Goal: Check status: Check status

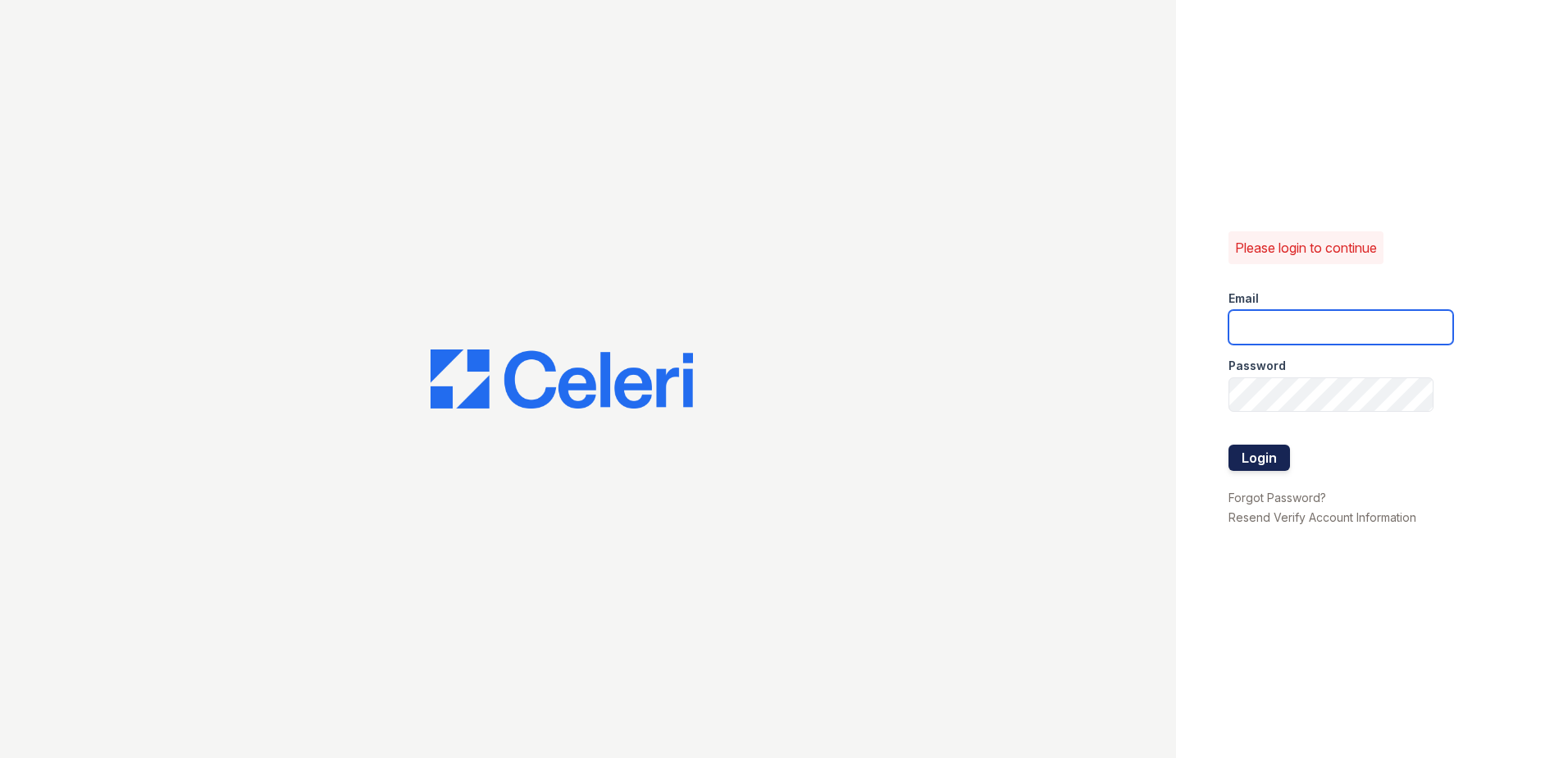
type input "[EMAIL_ADDRESS][DOMAIN_NAME]"
click at [1278, 462] on button "Login" at bounding box center [1259, 457] width 61 height 26
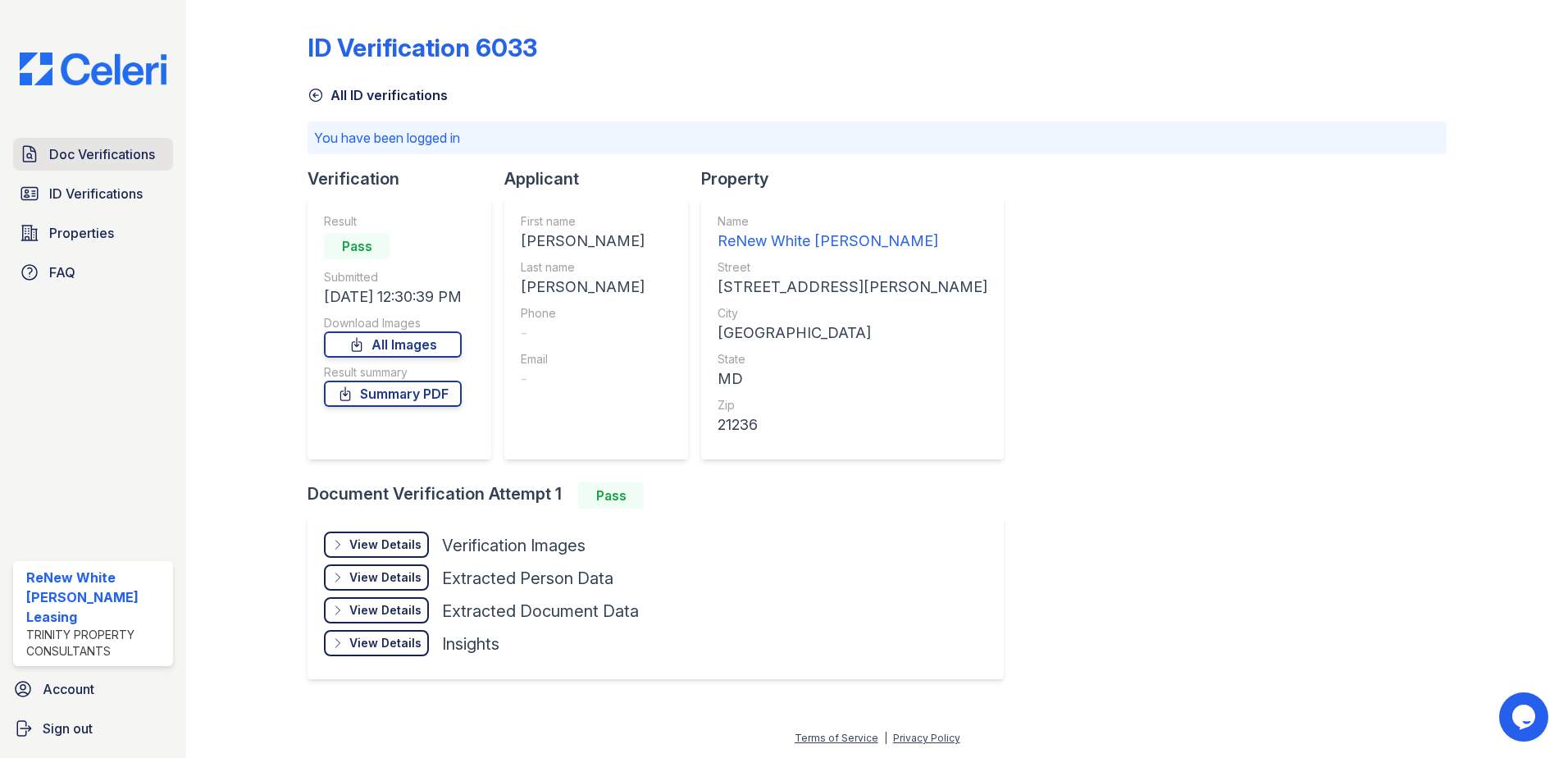
click at [128, 161] on span "Doc Verifications" at bounding box center [102, 154] width 106 height 19
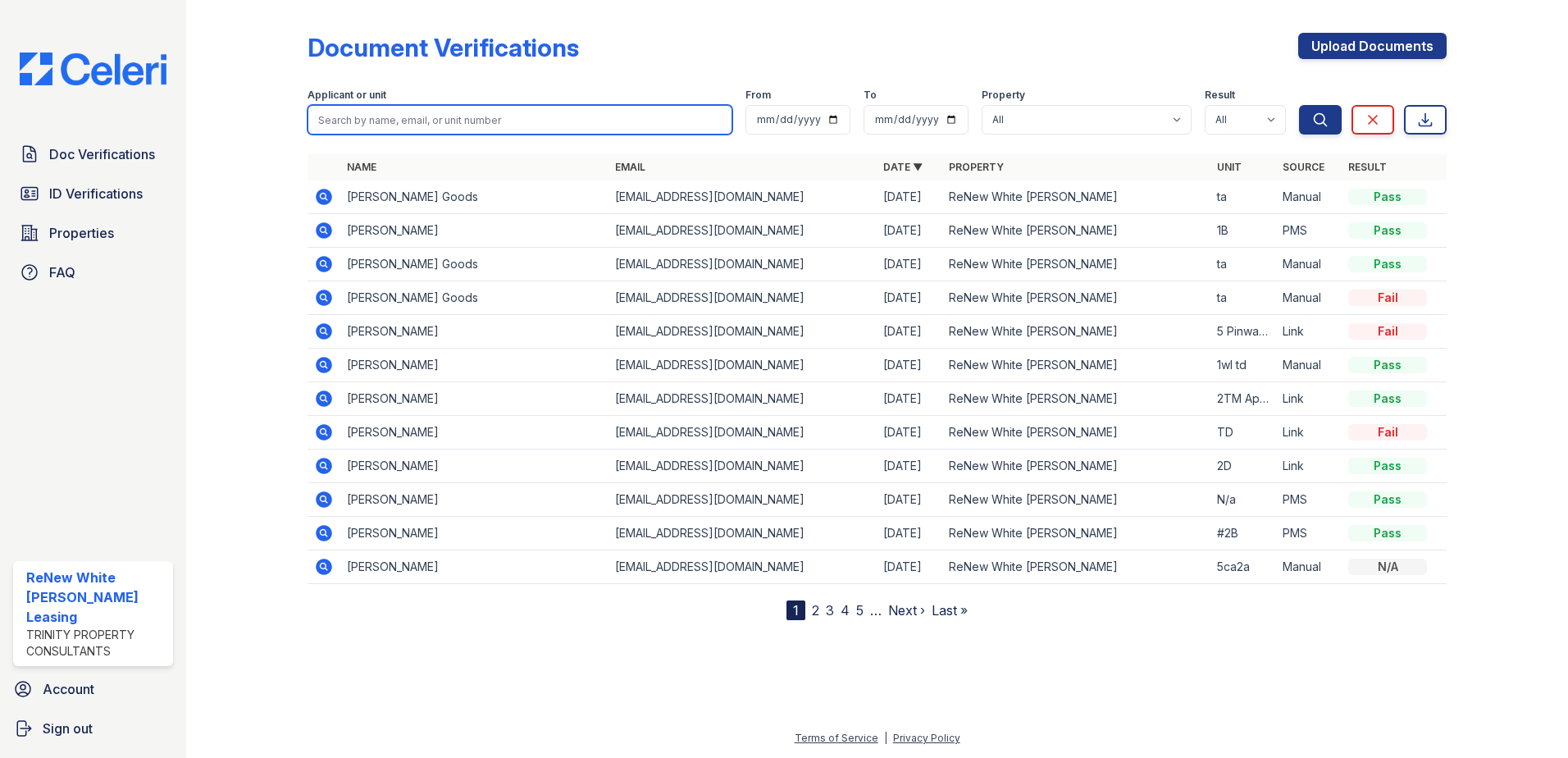
click at [404, 129] on input "search" at bounding box center [520, 119] width 425 height 29
type input "roseline"
click at [1299, 105] on button "Search" at bounding box center [1320, 119] width 43 height 29
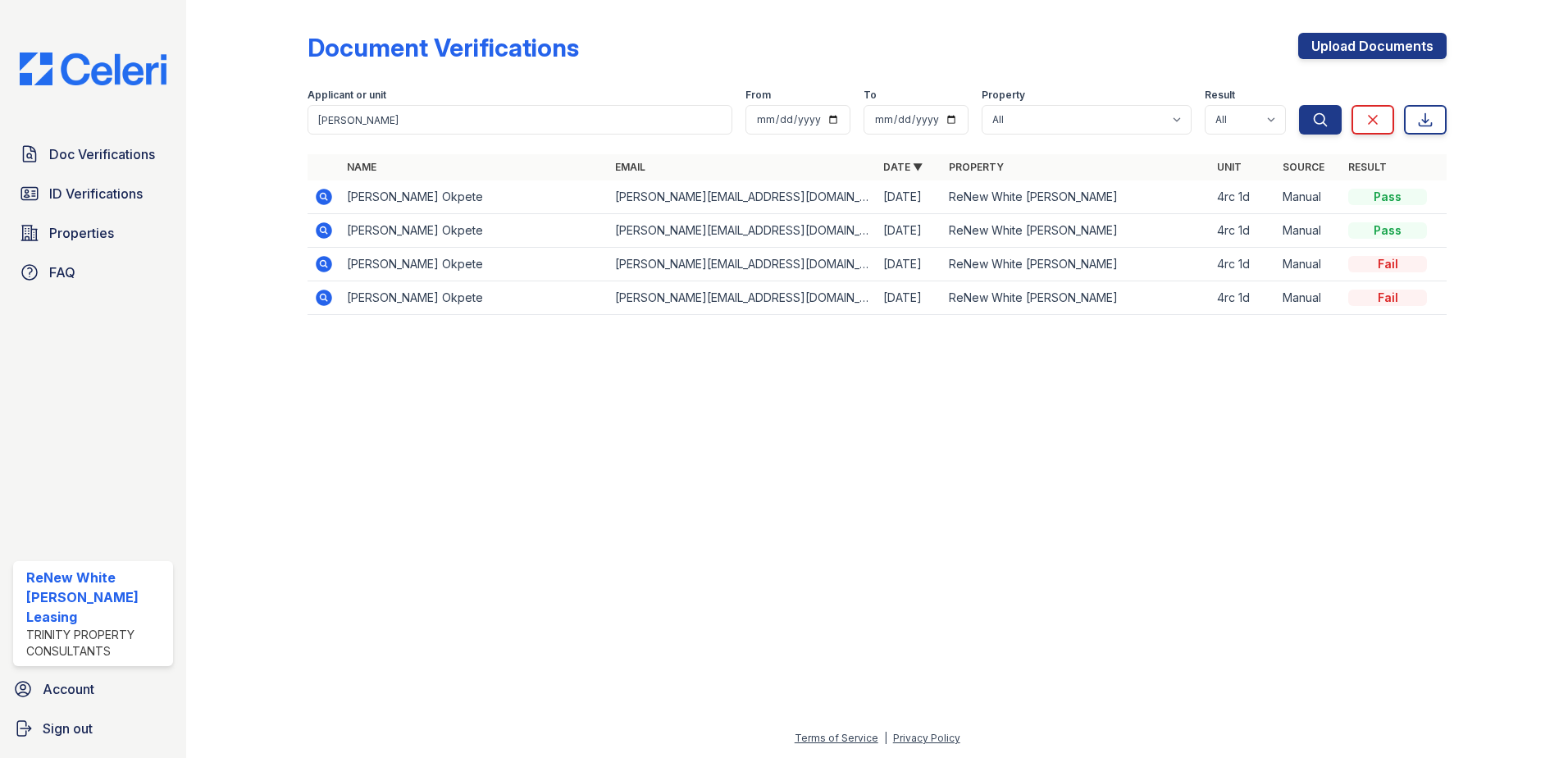
click at [325, 193] on icon at bounding box center [324, 197] width 17 height 17
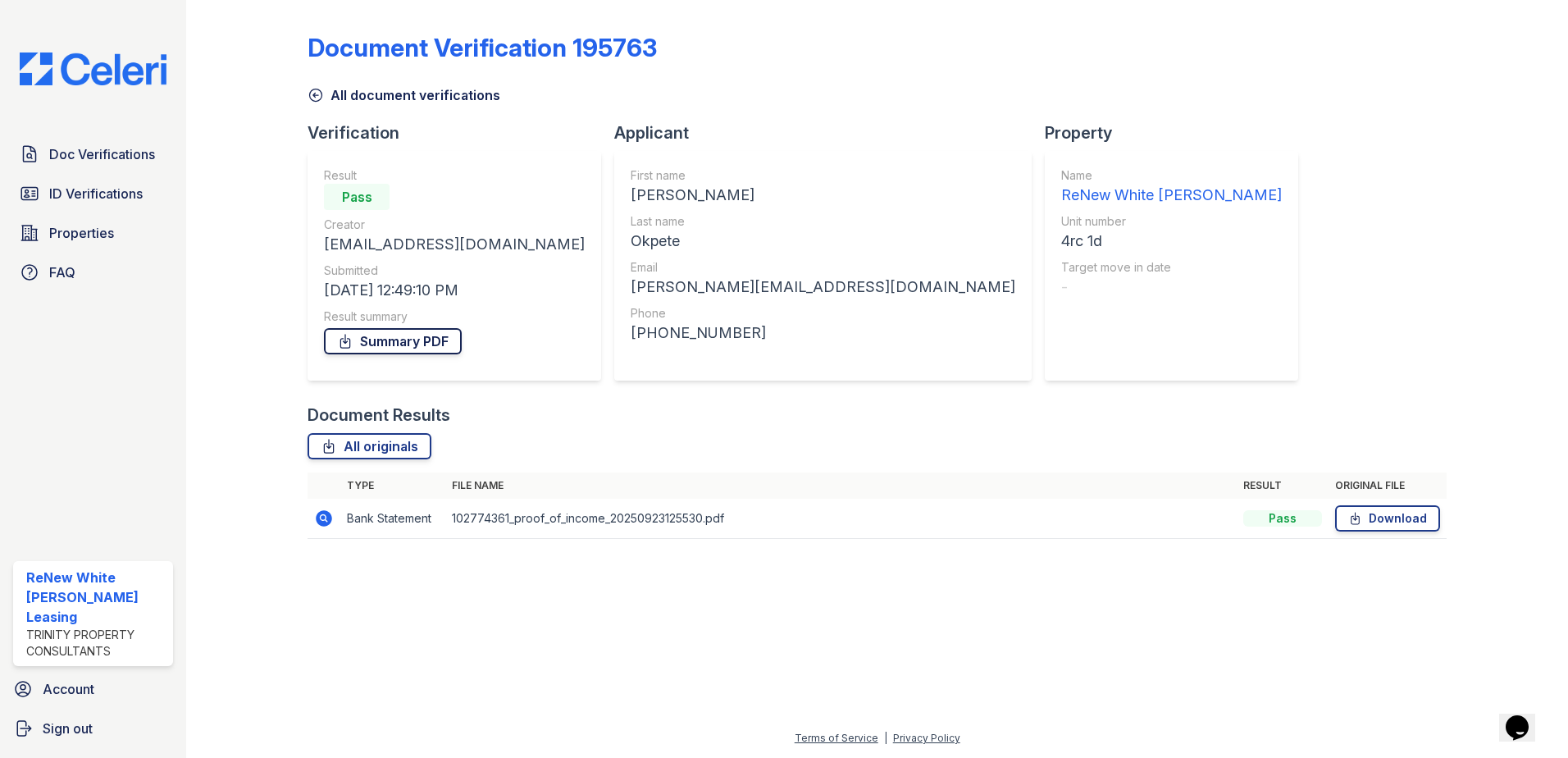
click at [364, 347] on link "Summary PDF" at bounding box center [393, 341] width 138 height 26
click at [323, 525] on icon at bounding box center [324, 518] width 17 height 17
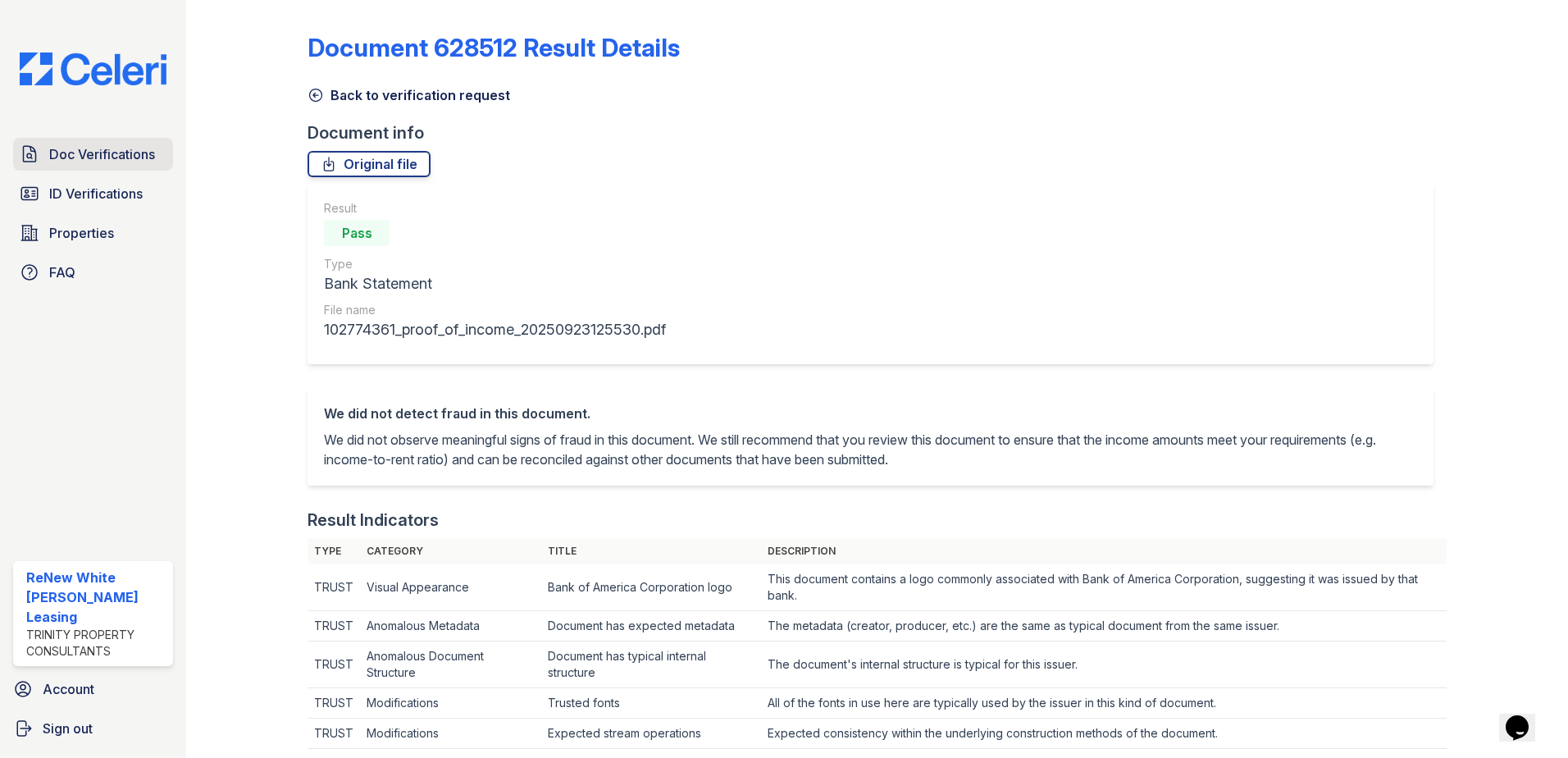
click at [60, 155] on span "Doc Verifications" at bounding box center [102, 154] width 106 height 19
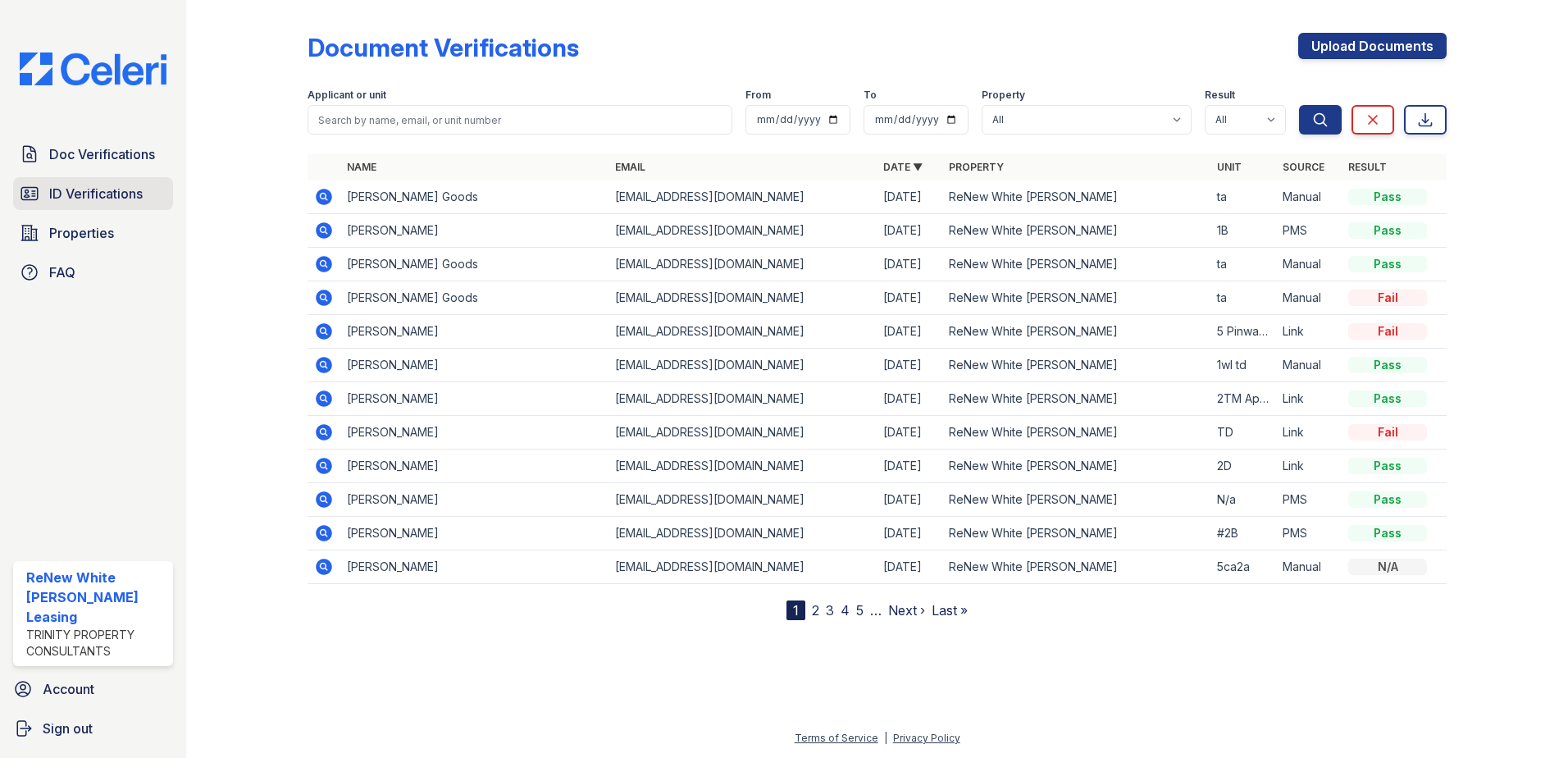
click at [60, 196] on span "ID Verifications" at bounding box center [96, 193] width 93 height 19
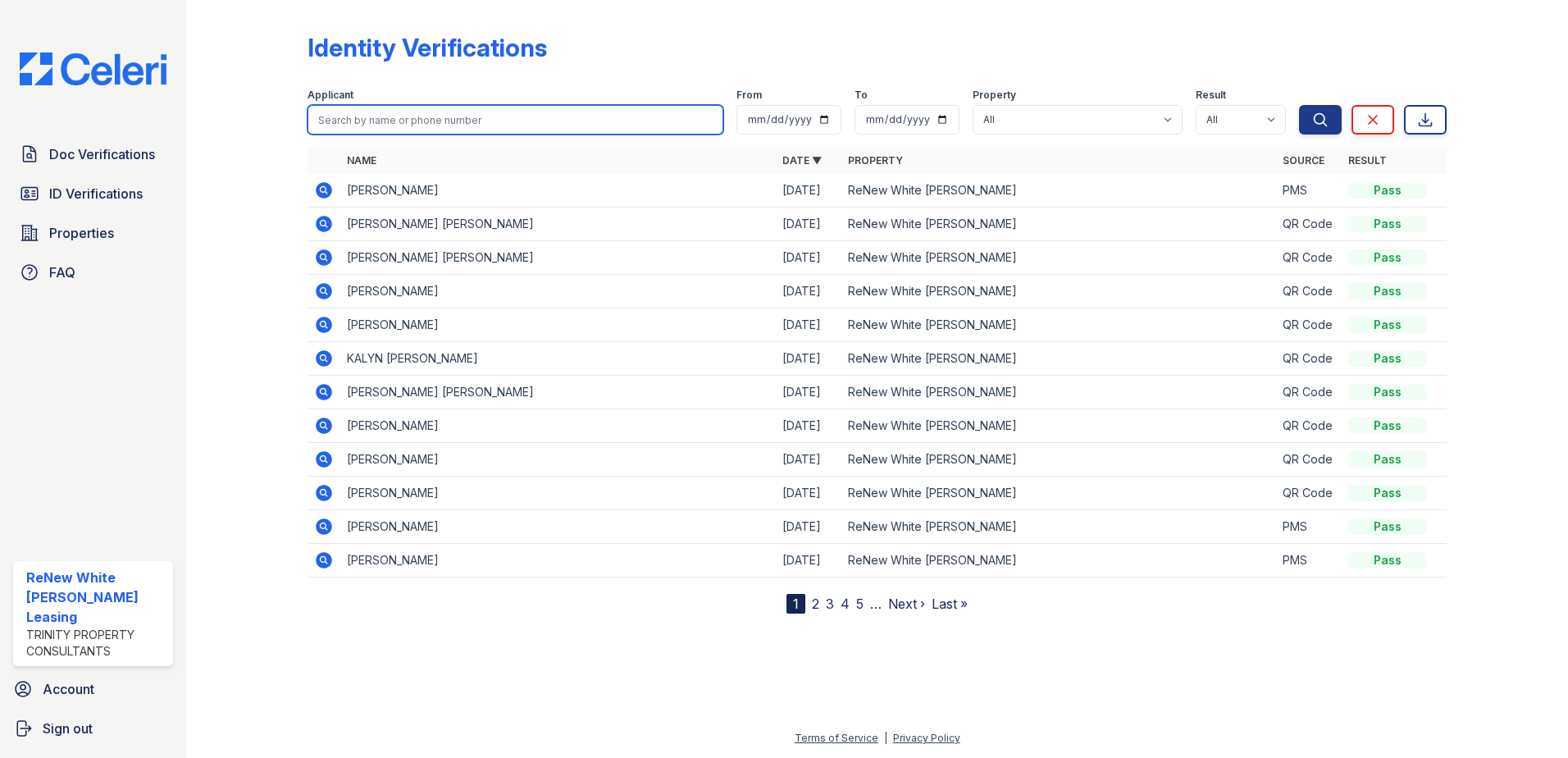
click at [459, 120] on input "search" at bounding box center [515, 119] width 416 height 29
type input "india"
click at [1299, 105] on button "Search" at bounding box center [1320, 119] width 43 height 29
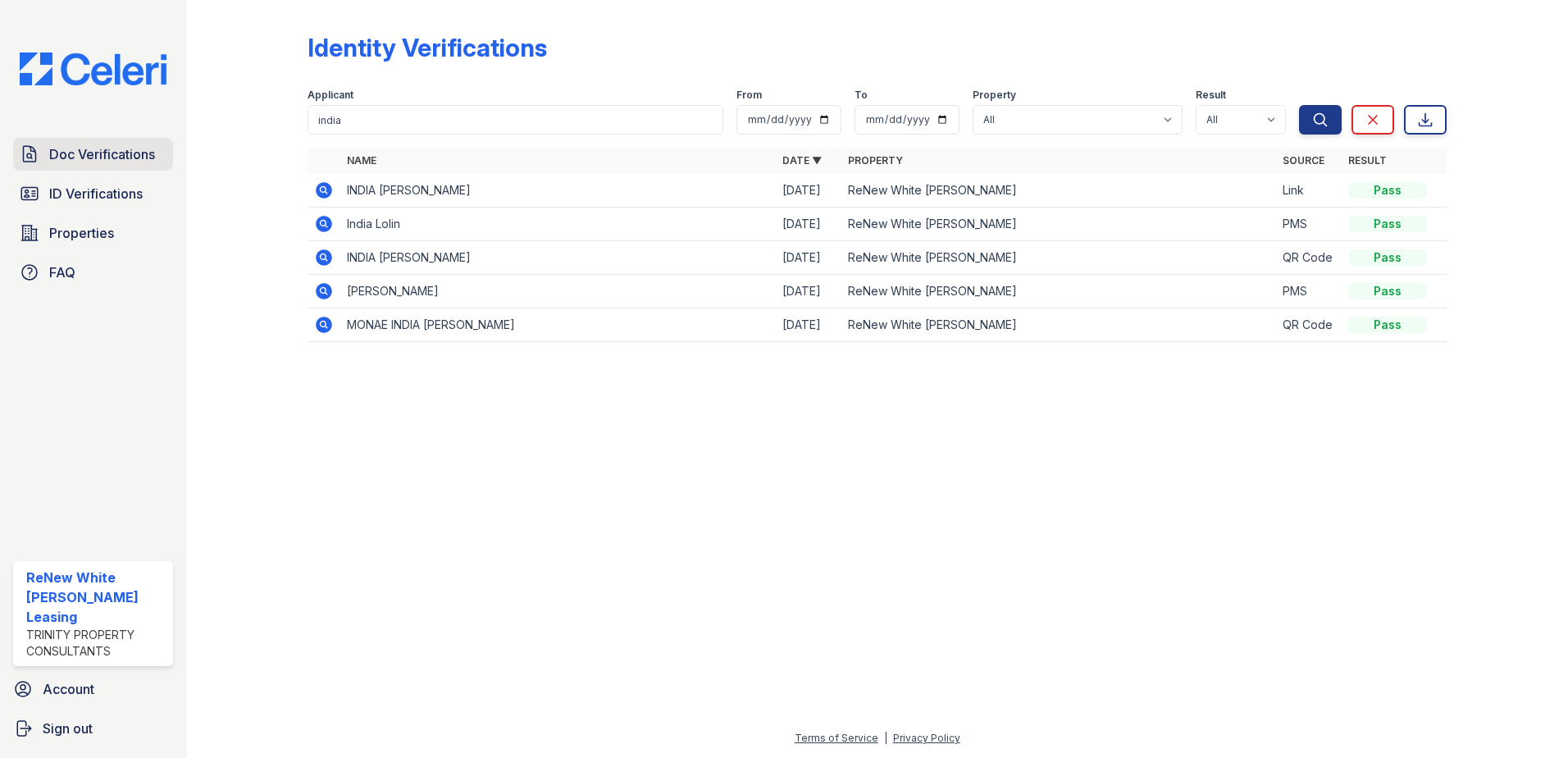
click at [60, 161] on span "Doc Verifications" at bounding box center [102, 154] width 106 height 19
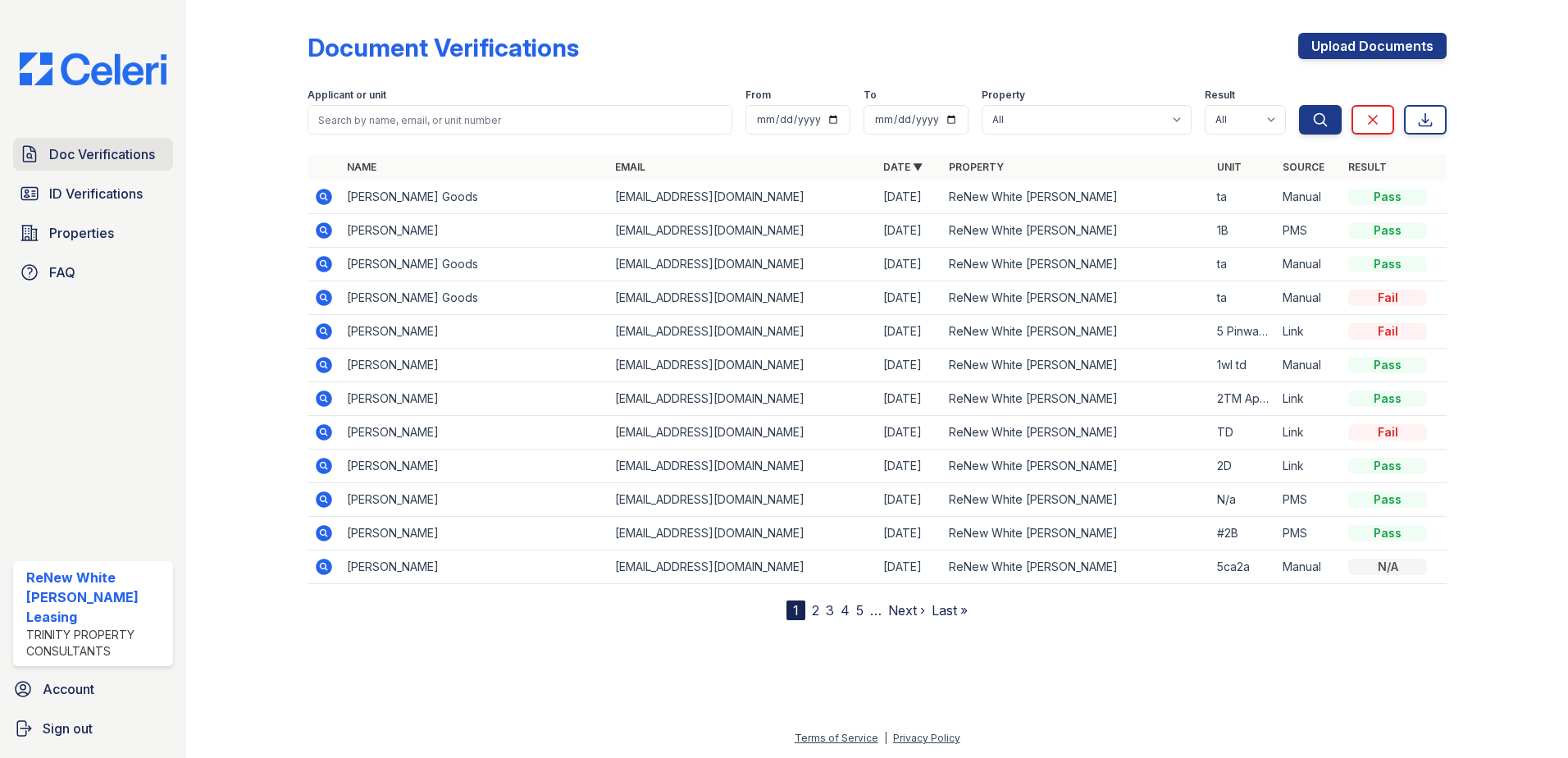
click at [59, 161] on span "Doc Verifications" at bounding box center [102, 154] width 106 height 19
click at [71, 197] on span "ID Verifications" at bounding box center [96, 193] width 93 height 19
